Goal: Book appointment/travel/reservation

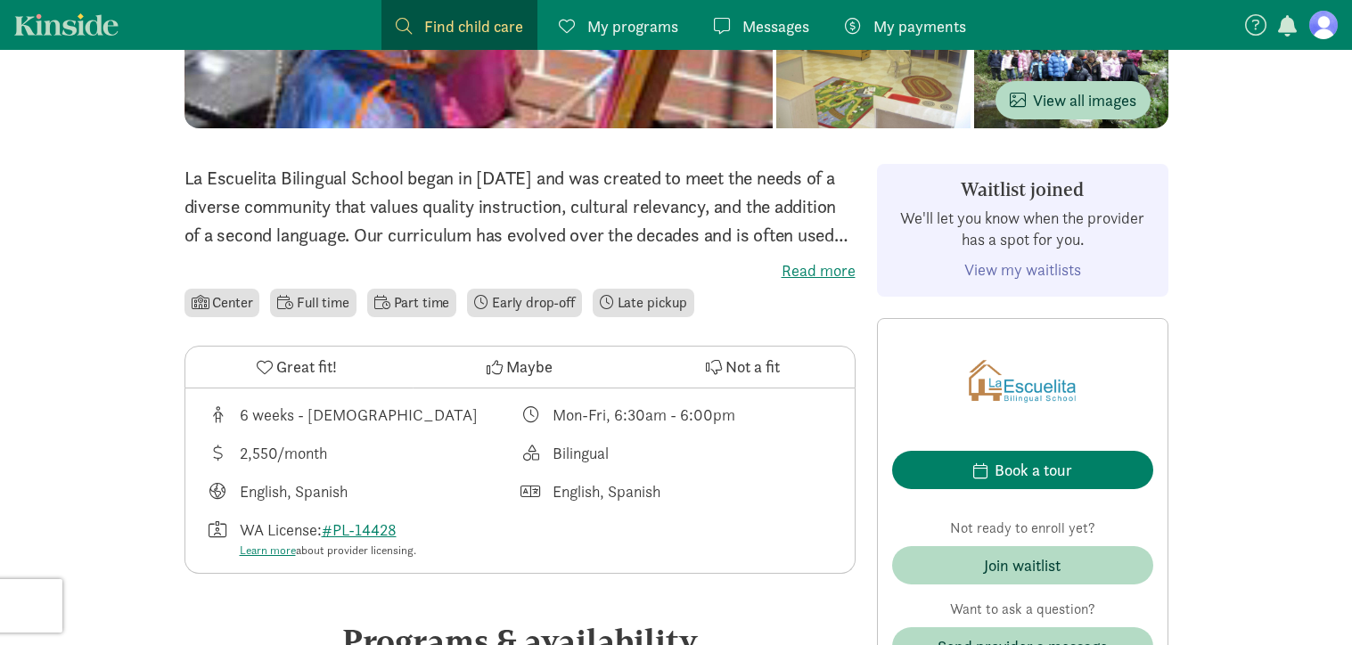
scroll to position [420, 0]
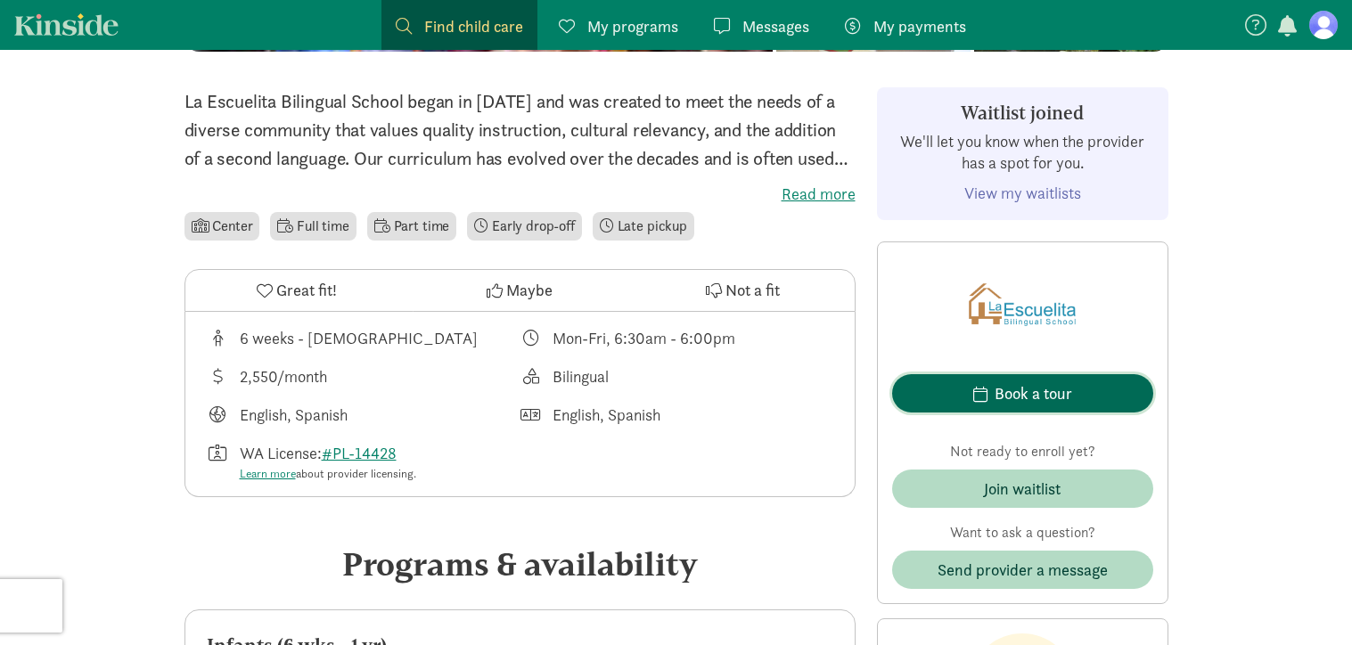
click at [992, 385] on span "Book a tour" at bounding box center [1022, 393] width 233 height 24
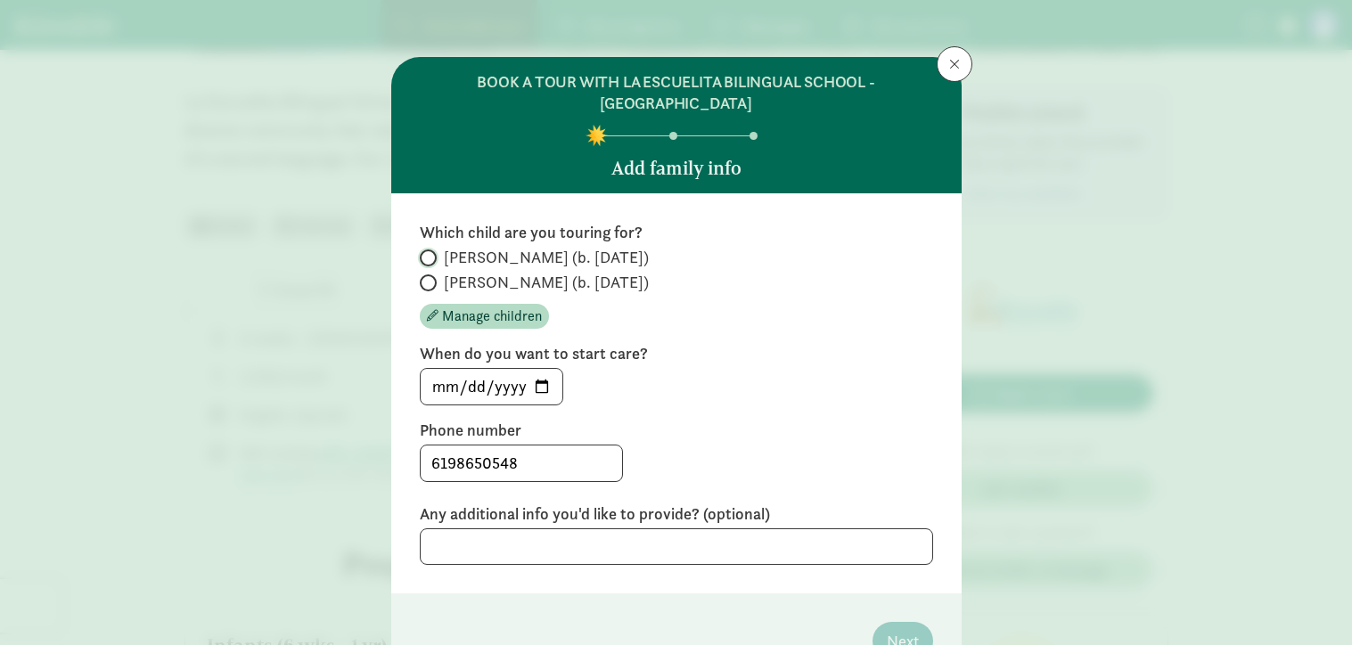
click at [425, 252] on input "[PERSON_NAME] (b. [DATE])" at bounding box center [426, 258] width 12 height 12
radio input "true"
click at [425, 277] on input "[PERSON_NAME] (b. [DATE])" at bounding box center [426, 283] width 12 height 12
radio input "true"
radio input "false"
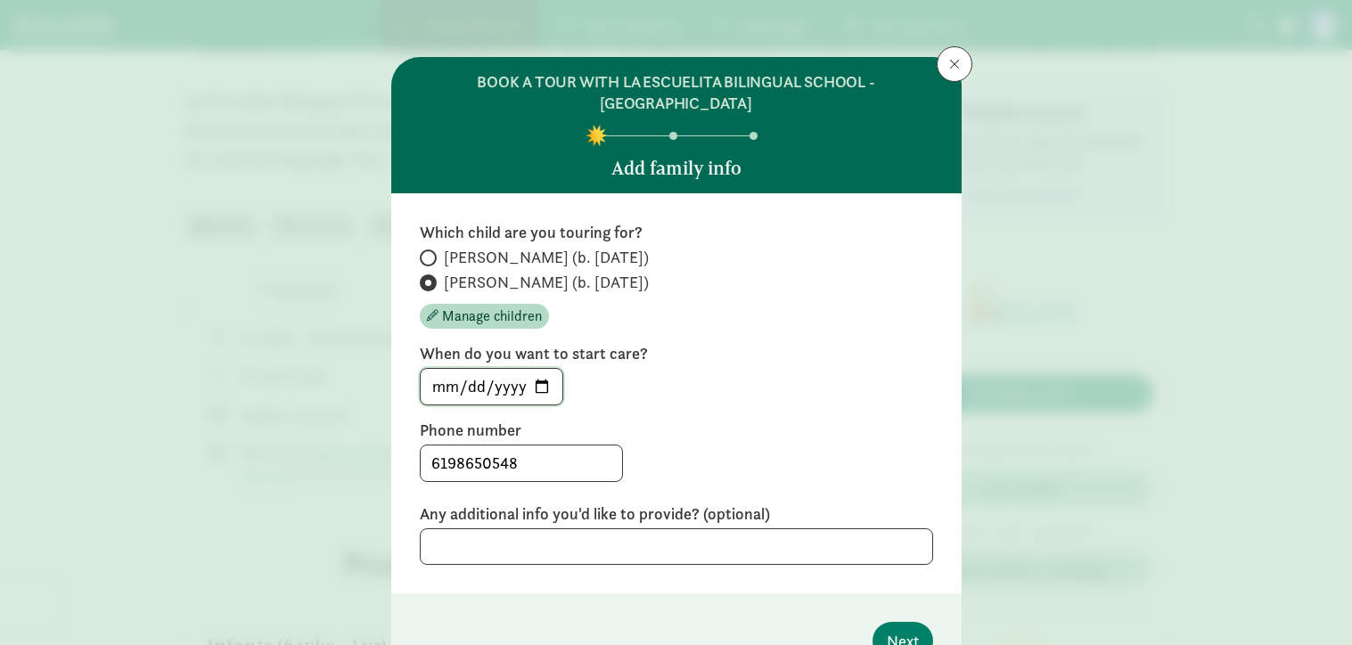
click at [541, 369] on input "[DATE]" at bounding box center [492, 387] width 142 height 36
type input "[DATE]"
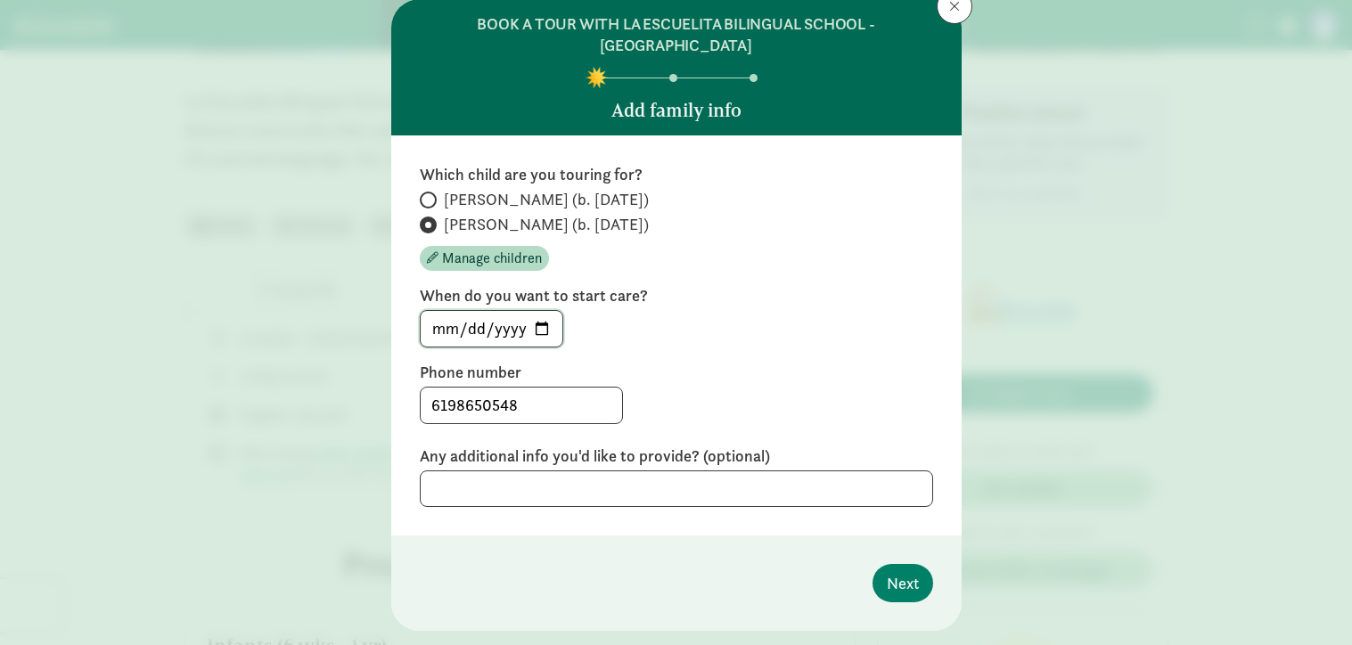
scroll to position [77, 0]
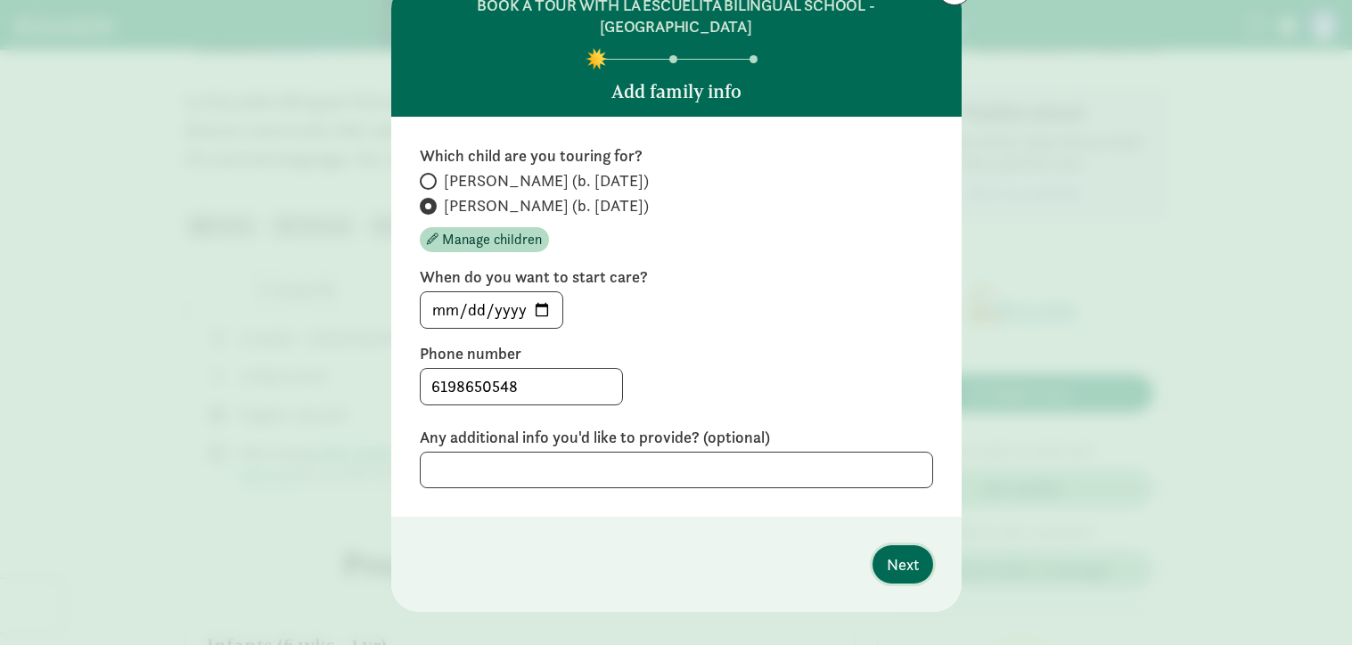
click at [883, 545] on button "Next" at bounding box center [902, 564] width 61 height 38
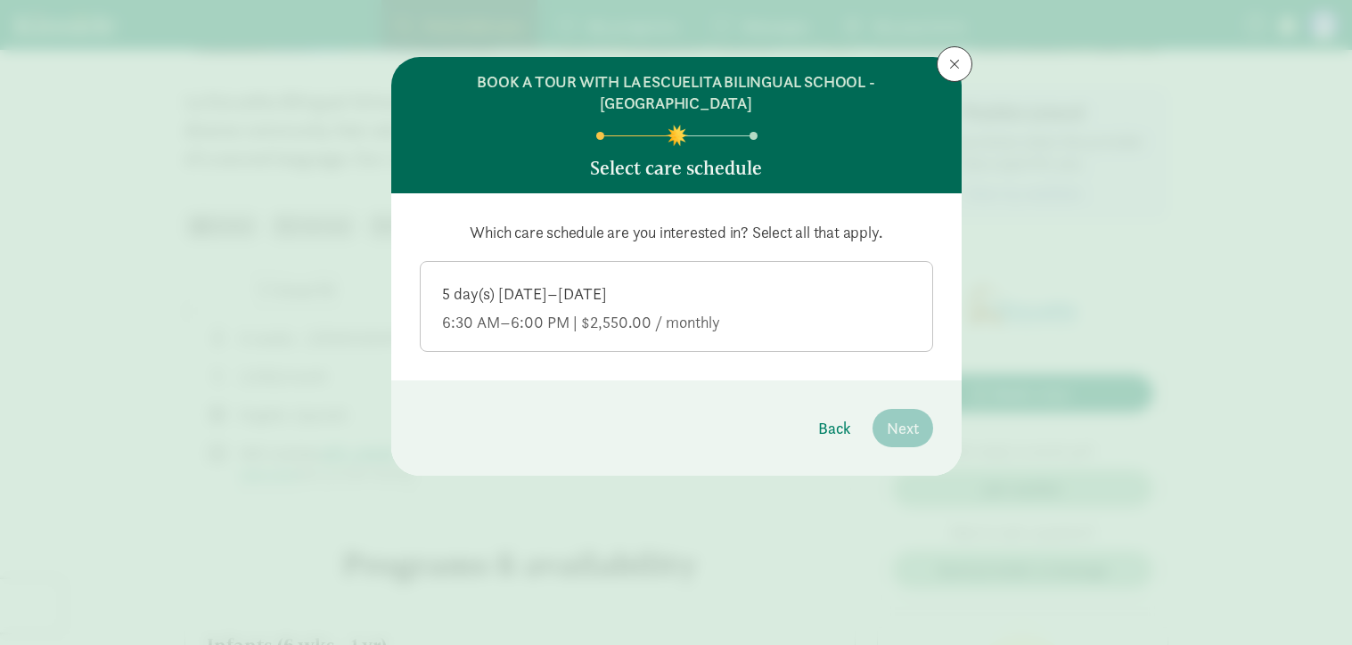
scroll to position [0, 0]
click at [842, 416] on span "Back" at bounding box center [834, 428] width 33 height 24
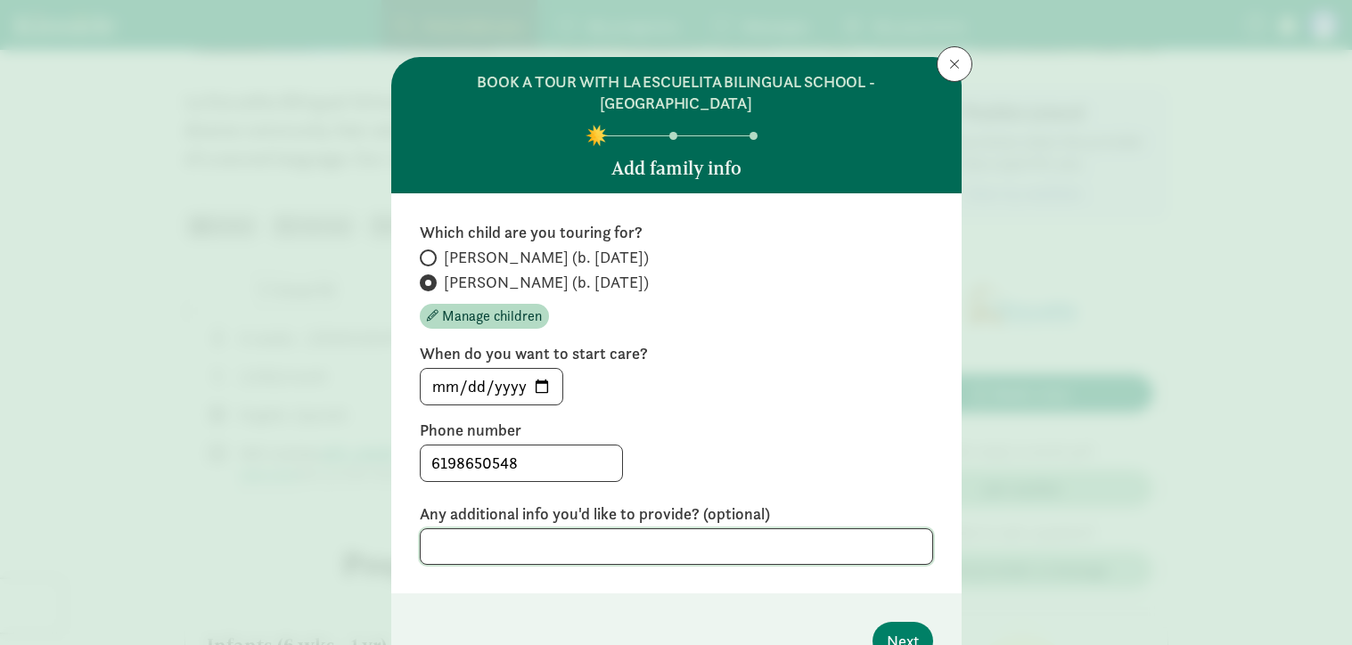
click at [648, 528] on textarea at bounding box center [676, 546] width 513 height 37
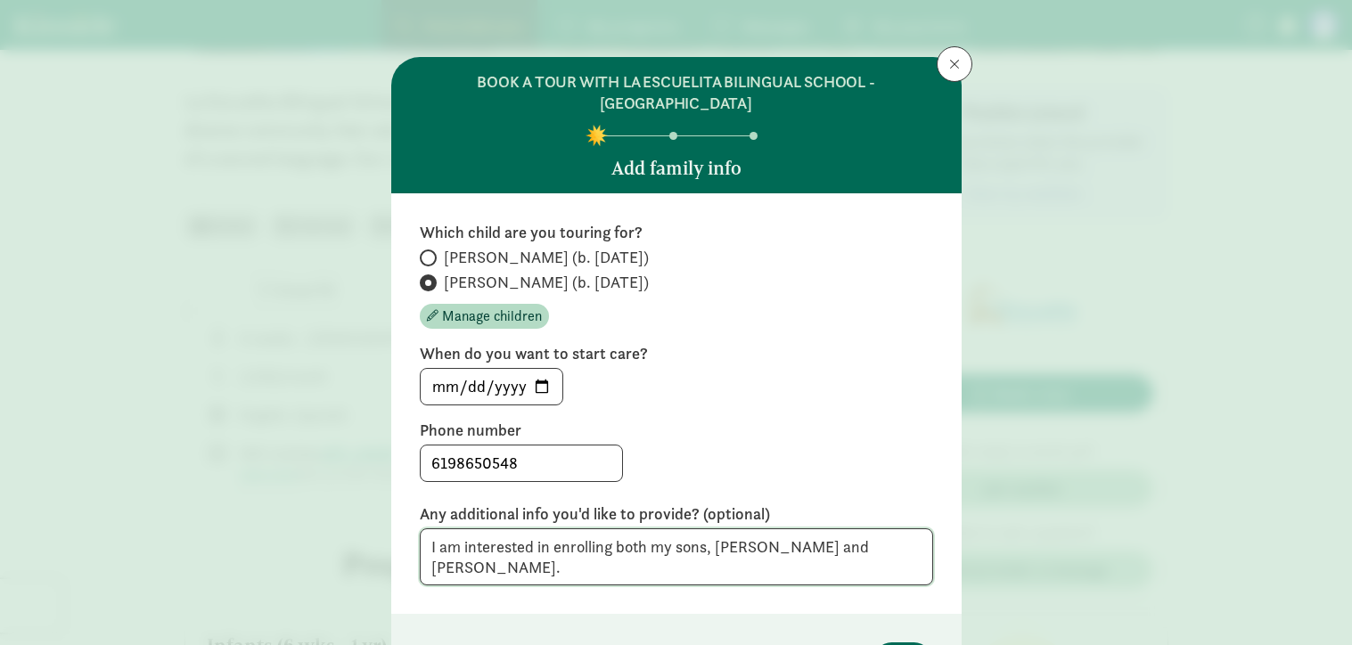
type textarea "I am interested in enrolling both my sons, [PERSON_NAME] and [PERSON_NAME]."
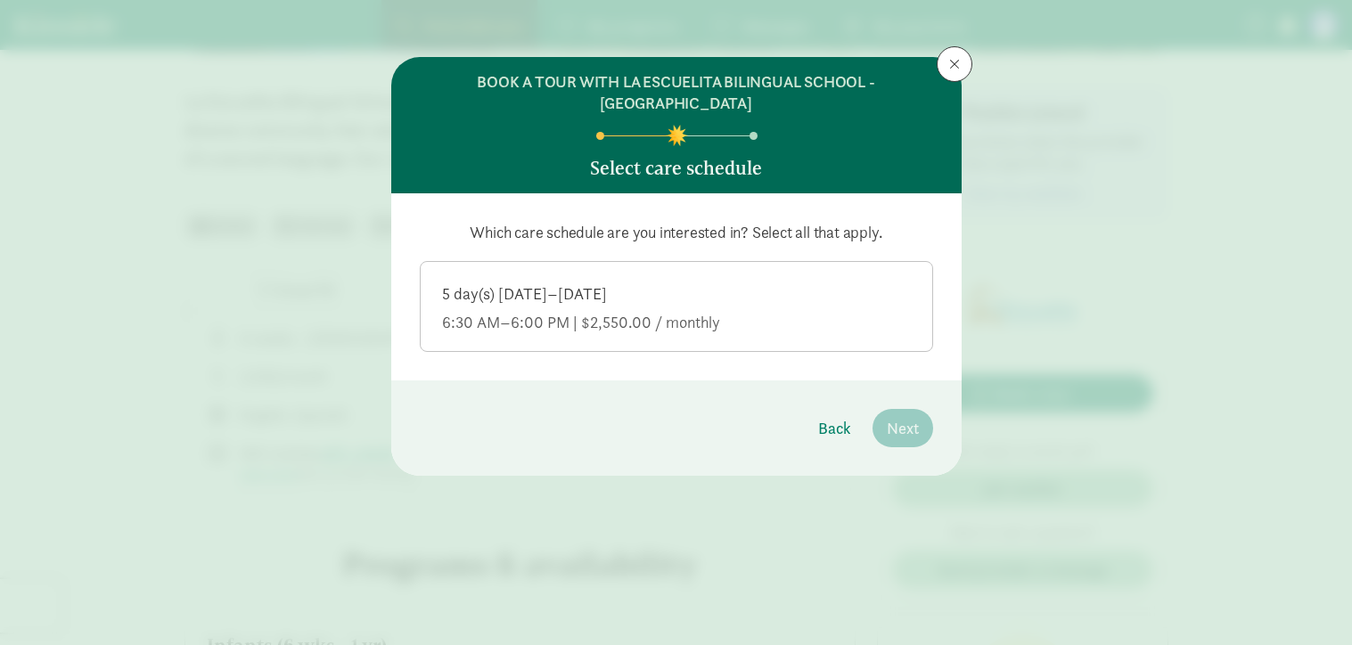
click at [797, 312] on div "5 day(s) [DATE]–[DATE]" at bounding box center [676, 322] width 469 height 21
click at [0, 0] on input "5 day(s) [DATE]–[DATE] 6:30 AM–6:00 PM | $2,550.00 / monthly" at bounding box center [0, 0] width 0 height 0
click at [900, 416] on span "Next" at bounding box center [903, 428] width 32 height 24
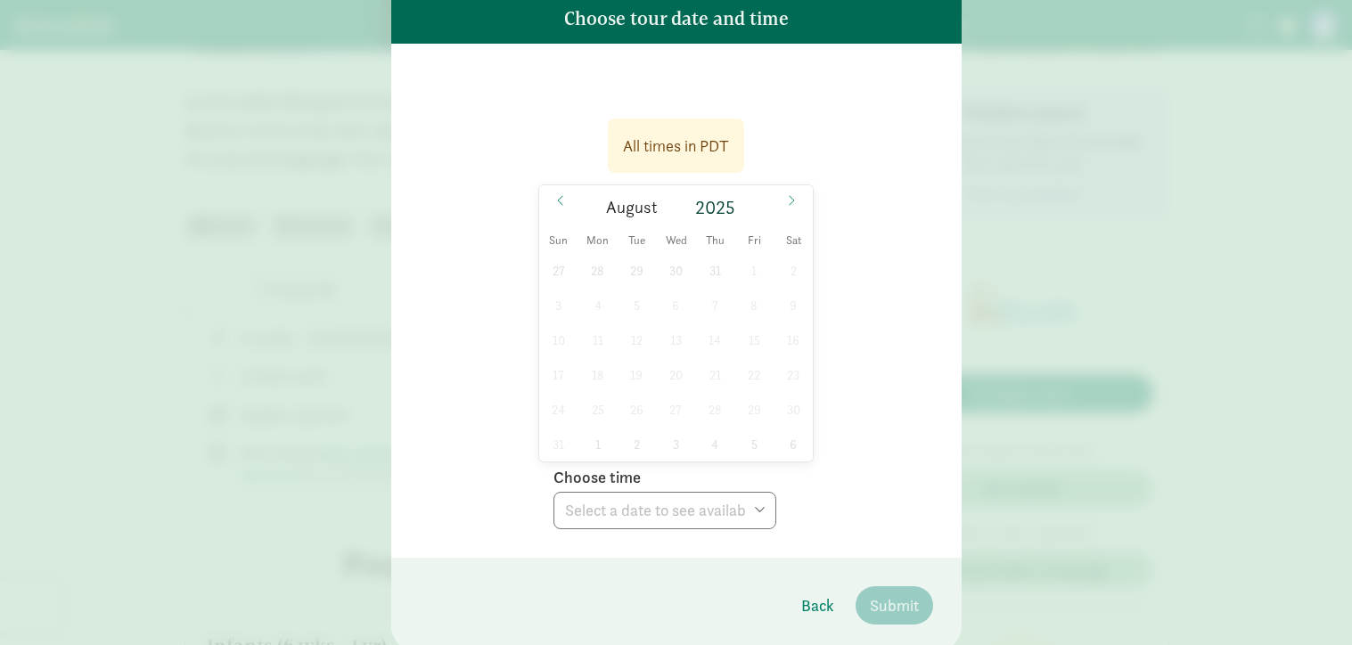
scroll to position [151, 0]
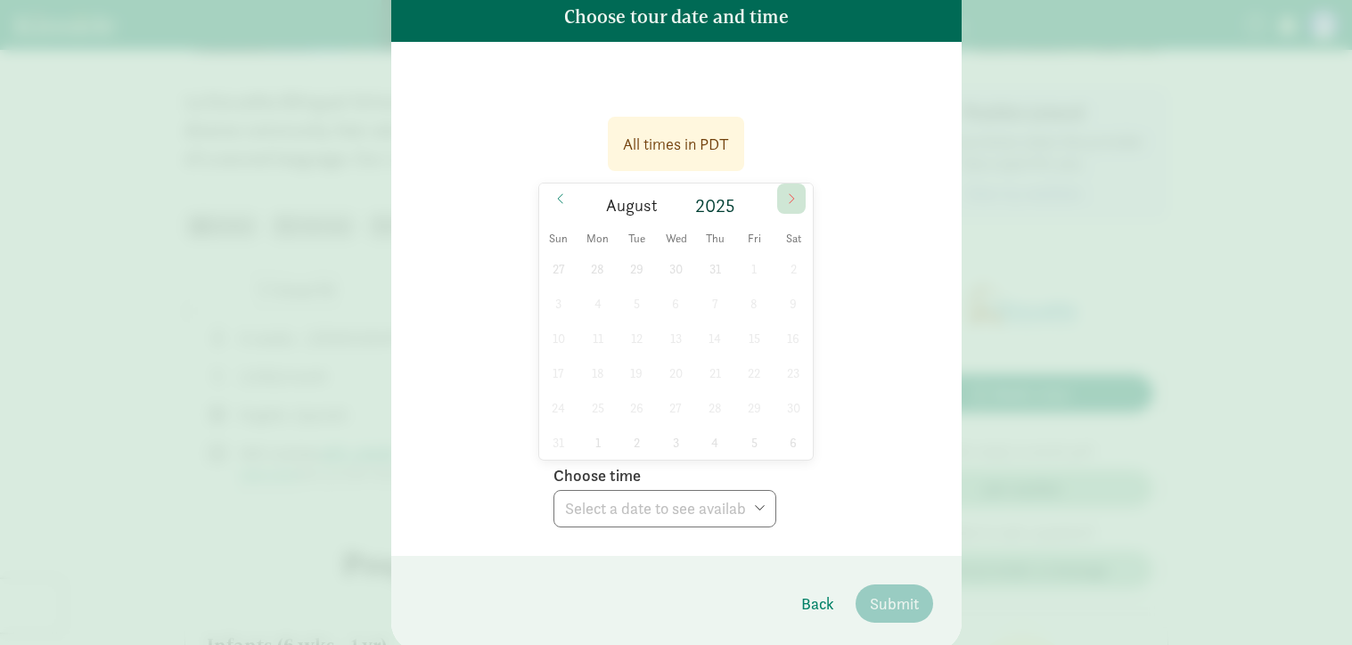
click at [793, 192] on icon at bounding box center [791, 198] width 11 height 12
click at [741, 330] on div "31 1 2 3 4 5 6 7 8 9 10 11 12 13 14 15 16 17 18 19 20 21 22 23 24 25 26 27 28 2…" at bounding box center [676, 355] width 274 height 209
click at [791, 192] on icon at bounding box center [791, 198] width 11 height 12
click at [798, 184] on span at bounding box center [791, 199] width 29 height 30
click at [722, 286] on span "6" at bounding box center [715, 303] width 35 height 35
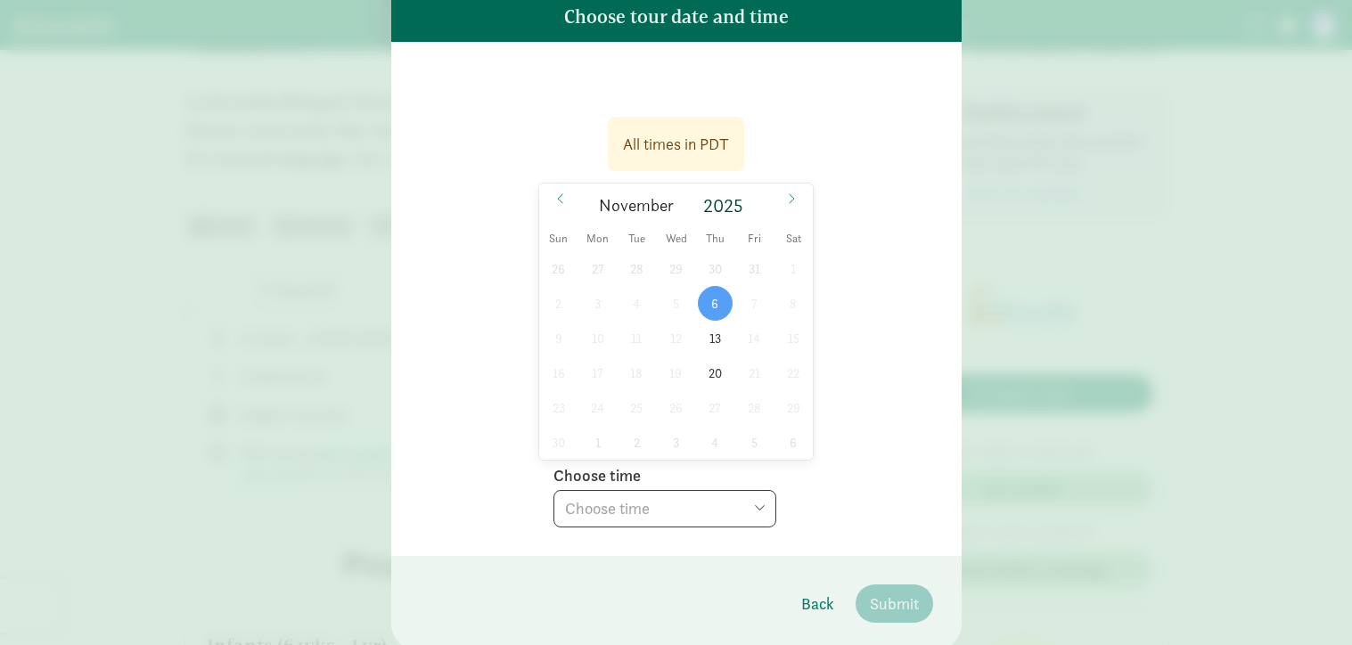
click at [722, 490] on select "Choose time 11:30 AM (virtual tour)" at bounding box center [664, 508] width 223 height 37
click at [716, 321] on span "13" at bounding box center [715, 338] width 35 height 35
click at [707, 495] on select "Choose time 11:00 AM (virtual tour) 11:30 AM (virtual tour) 12:00 PM (virtual t…" at bounding box center [664, 508] width 223 height 37
click at [711, 356] on span "20" at bounding box center [715, 373] width 35 height 35
click at [715, 490] on select "Choose time 11:00 AM (virtual tour) 11:30 AM (virtual tour) 12:00 PM (virtual t…" at bounding box center [664, 508] width 223 height 37
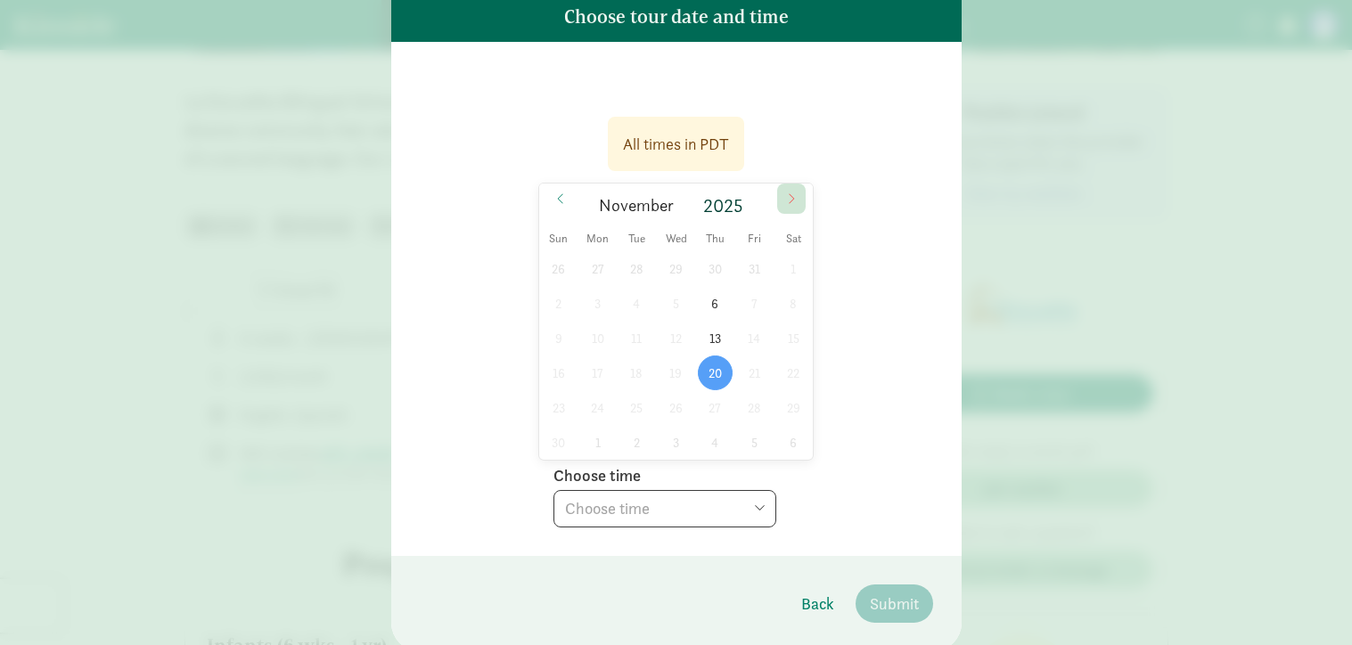
click at [802, 184] on span at bounding box center [791, 199] width 29 height 30
click at [712, 286] on span "11" at bounding box center [715, 303] width 35 height 35
click at [654, 495] on select "Choose time 11:00 AM (virtual tour) 11:30 AM (virtual tour) 12:00 PM (virtual t…" at bounding box center [664, 508] width 223 height 37
click at [795, 192] on icon at bounding box center [791, 198] width 11 height 12
type input "2026"
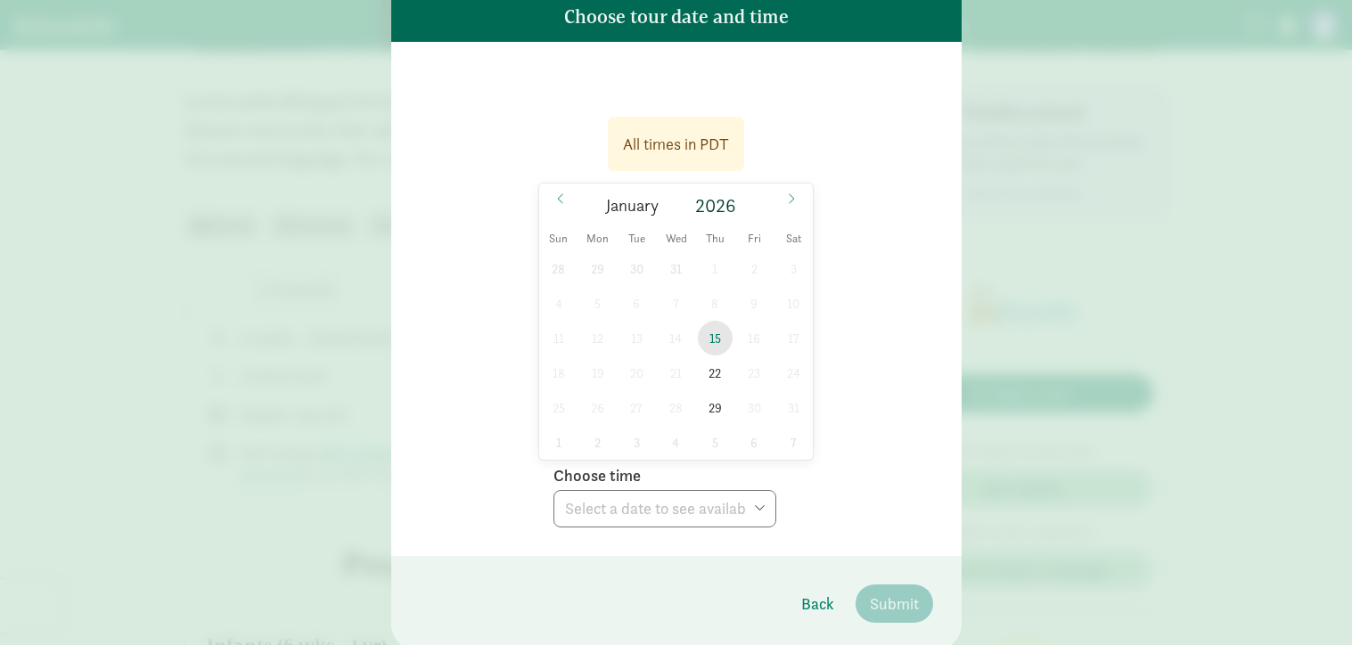
click at [710, 321] on span "15" at bounding box center [715, 338] width 35 height 35
click at [691, 490] on select "Choose time 11:00 AM (virtual tour) 11:30 AM (virtual tour) 12:00 PM (virtual t…" at bounding box center [664, 508] width 223 height 37
